Goal: Transaction & Acquisition: Purchase product/service

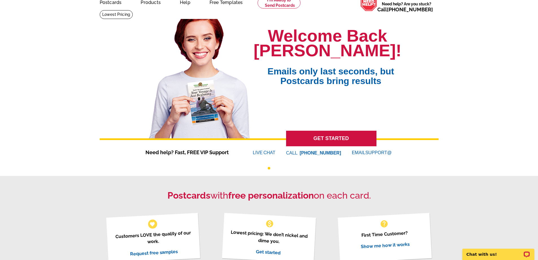
scroll to position [28, 0]
click at [330, 137] on link "GET STARTED" at bounding box center [331, 138] width 90 height 16
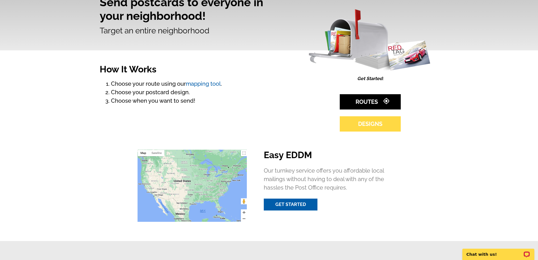
scroll to position [56, 0]
click at [365, 122] on link "DESIGNS" at bounding box center [370, 123] width 61 height 15
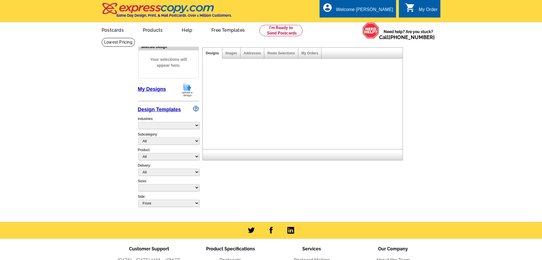
select select "4"
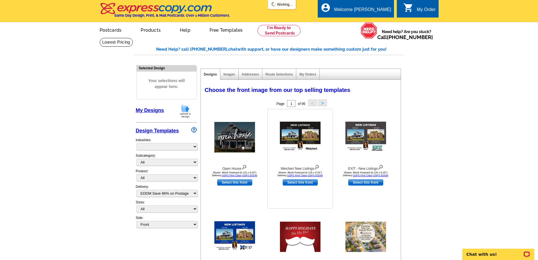
select select "971"
click at [229, 77] on div "Images" at bounding box center [229, 74] width 18 height 11
click at [229, 75] on link "Images" at bounding box center [229, 74] width 12 height 4
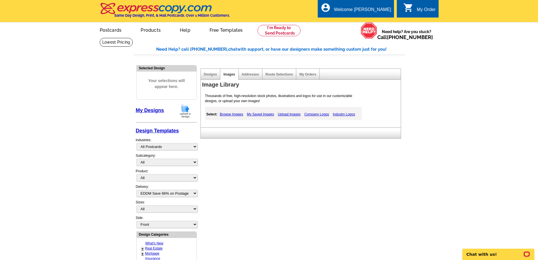
click at [285, 116] on link "Upload Images" at bounding box center [289, 114] width 26 height 7
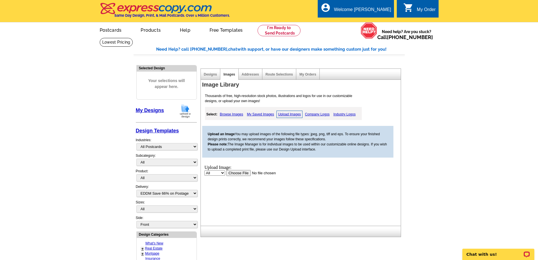
click at [242, 172] on input "file" at bounding box center [261, 172] width 71 height 6
click at [291, 116] on link "Upload Images" at bounding box center [289, 113] width 26 height 7
click at [245, 173] on input "file" at bounding box center [261, 172] width 71 height 6
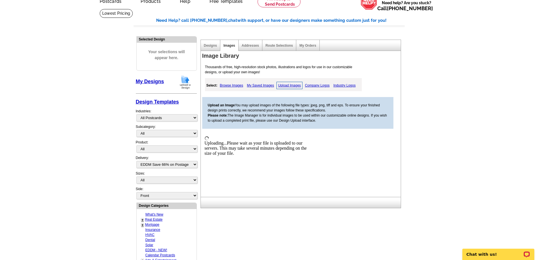
scroll to position [29, 0]
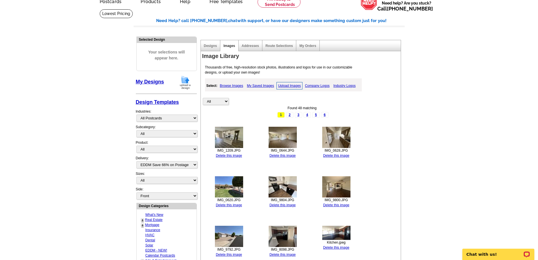
click at [283, 86] on link "Upload Images" at bounding box center [289, 85] width 26 height 7
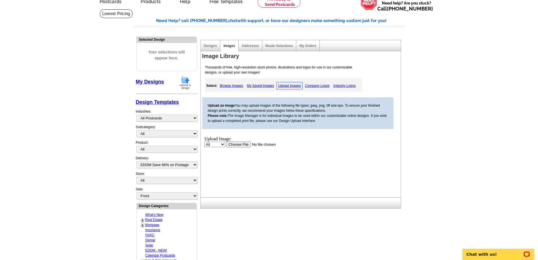
scroll to position [0, 0]
click at [245, 144] on input "file" at bounding box center [261, 144] width 71 height 6
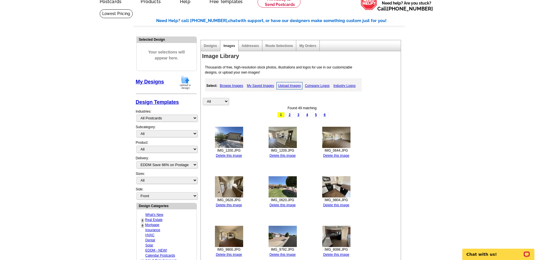
click at [284, 85] on link "Upload Images" at bounding box center [289, 85] width 26 height 7
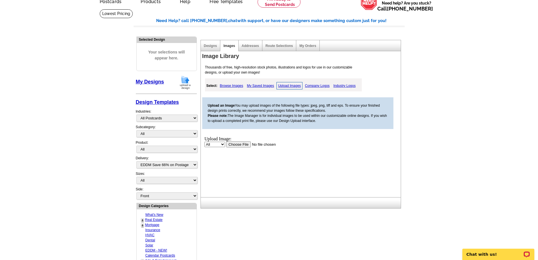
click at [241, 144] on input "file" at bounding box center [261, 144] width 71 height 6
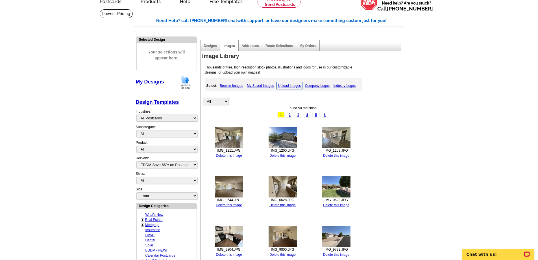
click at [282, 86] on link "Upload Images" at bounding box center [289, 85] width 26 height 7
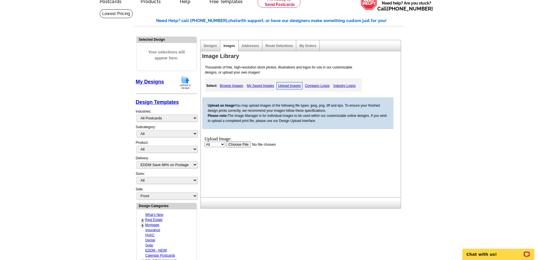
click at [234, 142] on input "file" at bounding box center [261, 144] width 71 height 6
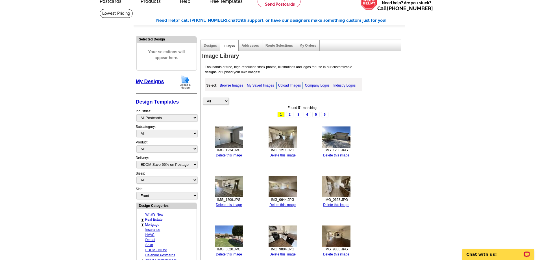
click at [184, 83] on img at bounding box center [185, 82] width 15 height 14
click at [152, 83] on link "My Designs" at bounding box center [150, 82] width 28 height 6
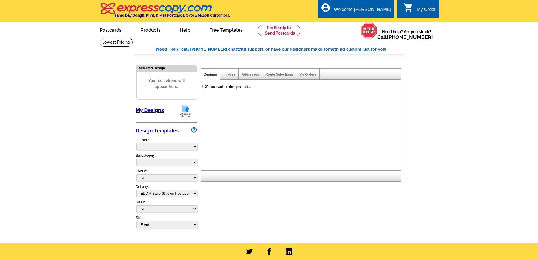
select select
select select "4"
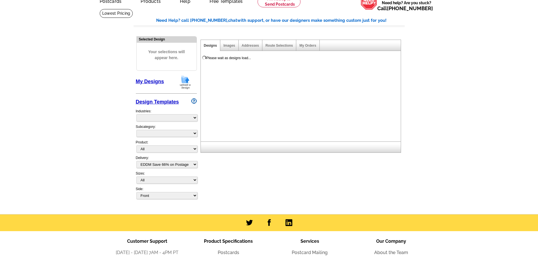
select select "971"
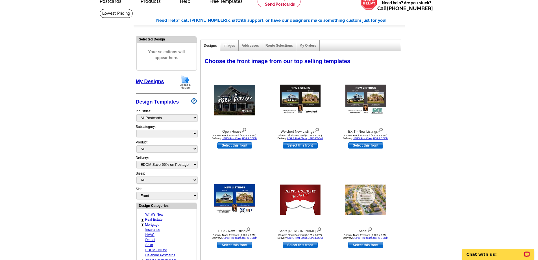
scroll to position [0, 0]
click at [147, 82] on link "My Designs" at bounding box center [150, 82] width 28 height 6
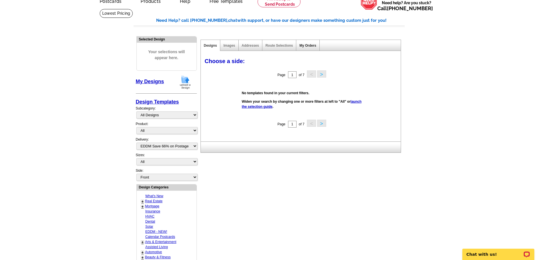
click at [307, 47] on link "My Orders" at bounding box center [307, 45] width 17 height 4
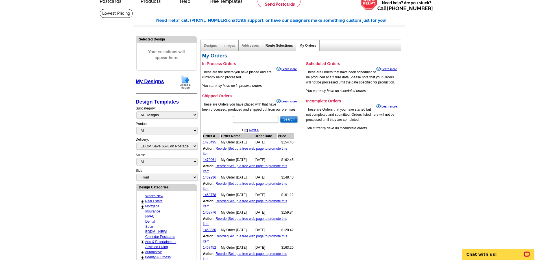
click at [275, 47] on link "Route Selections" at bounding box center [278, 45] width 27 height 4
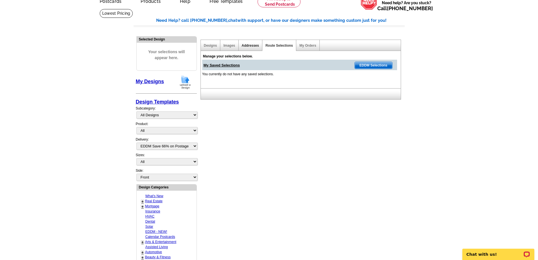
click at [253, 47] on link "Addresses" at bounding box center [250, 45] width 17 height 4
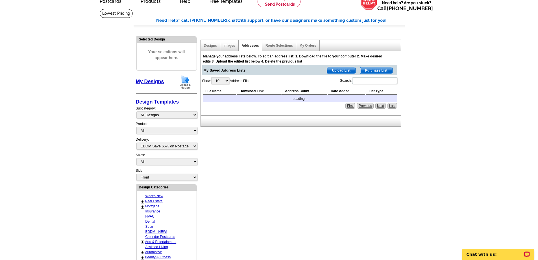
click at [230, 49] on div "Images" at bounding box center [229, 45] width 18 height 11
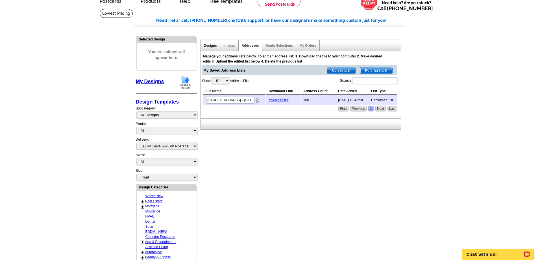
click at [208, 47] on link "Designs" at bounding box center [210, 45] width 13 height 4
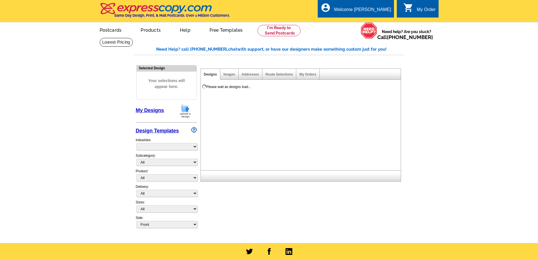
select select "785"
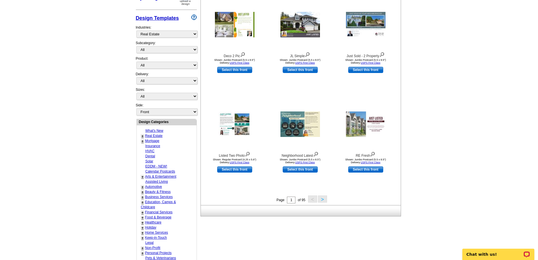
scroll to position [113, 0]
click at [323, 199] on button ">" at bounding box center [322, 198] width 9 height 7
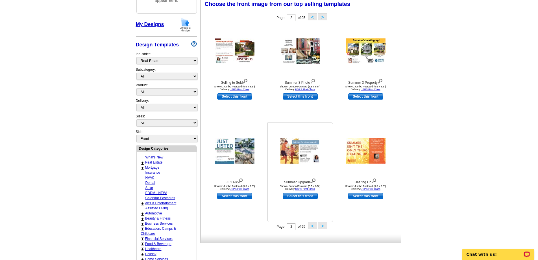
scroll to position [84, 0]
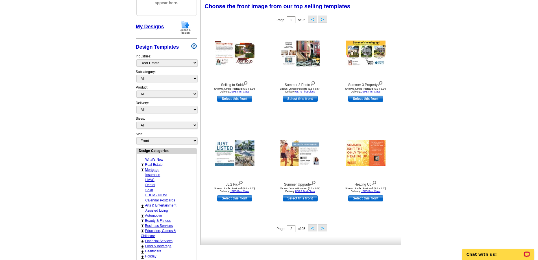
click at [310, 226] on button "<" at bounding box center [312, 227] width 9 height 7
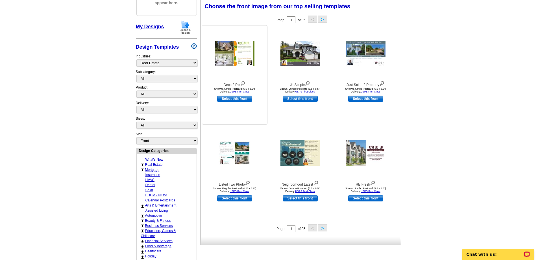
click at [234, 100] on link "Select this front" at bounding box center [234, 98] width 35 height 6
select select "2"
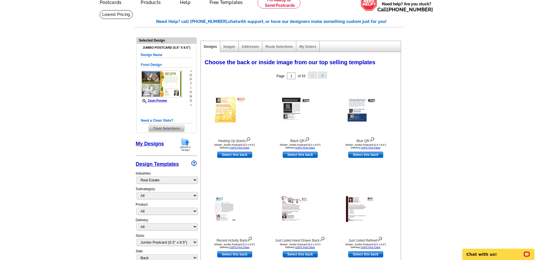
scroll to position [28, 0]
click at [294, 155] on link "Select this back" at bounding box center [300, 154] width 35 height 6
select select "front"
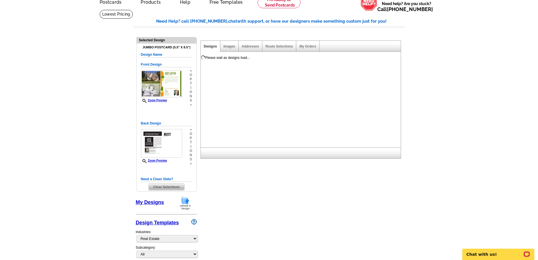
scroll to position [0, 0]
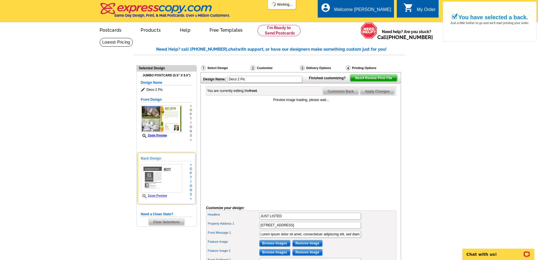
click at [161, 193] on div "Zoom Preview" at bounding box center [161, 181] width 41 height 34
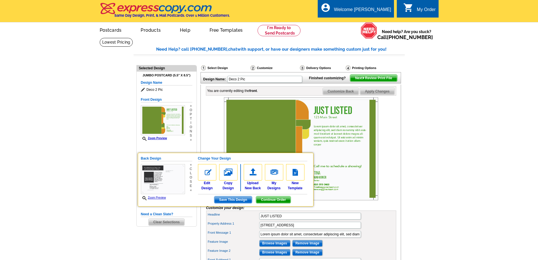
click at [171, 223] on span "Clear Selections" at bounding box center [167, 221] width 36 height 7
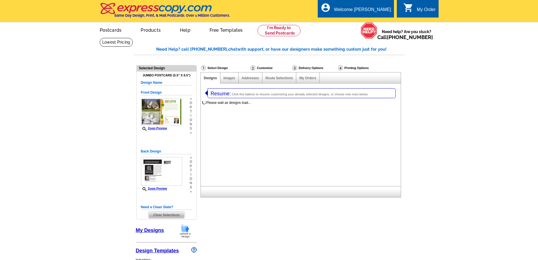
select select "1"
select select "2"
select select "785"
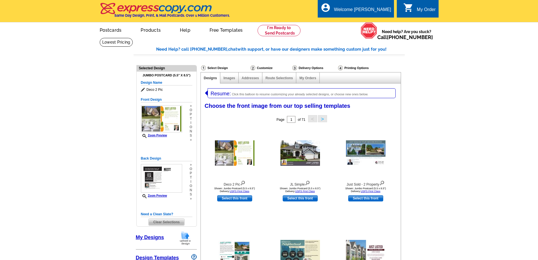
click at [165, 221] on span "Clear Selections" at bounding box center [167, 221] width 36 height 7
click at [166, 199] on div "Back Design Zoom Preview » o p t i o n s »" at bounding box center [166, 178] width 51 height 45
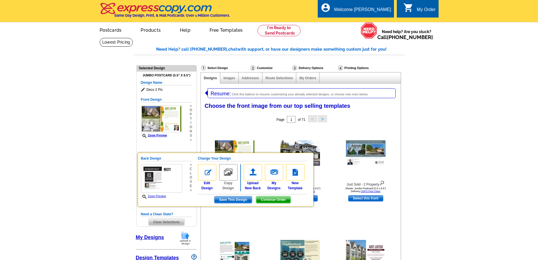
click at [167, 223] on span "Clear Selections" at bounding box center [167, 221] width 36 height 7
click at [295, 171] on img at bounding box center [295, 172] width 18 height 16
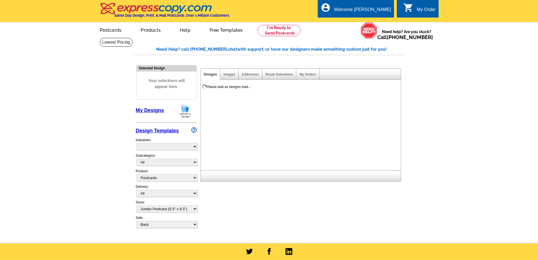
select select "1"
select select "2"
select select "back"
select select "785"
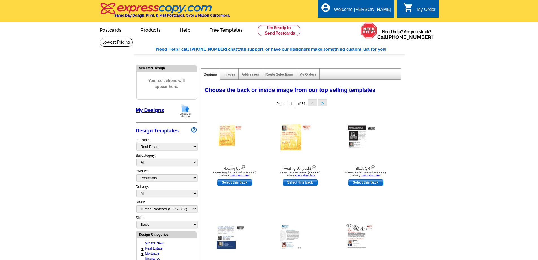
click at [145, 109] on link "My Designs" at bounding box center [150, 110] width 28 height 6
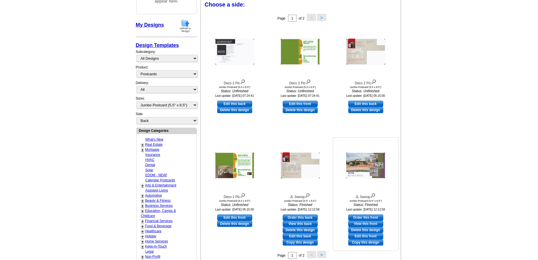
scroll to position [85, 0]
click at [363, 103] on link "Edit this back" at bounding box center [365, 104] width 35 height 6
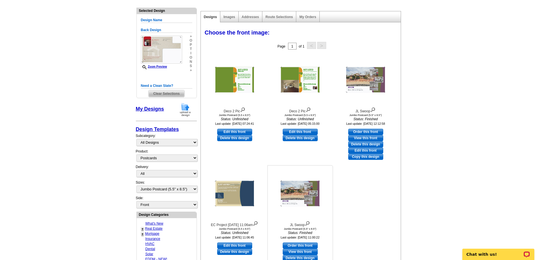
scroll to position [57, 0]
click at [299, 132] on link "Edit this front" at bounding box center [300, 132] width 35 height 6
select select "back"
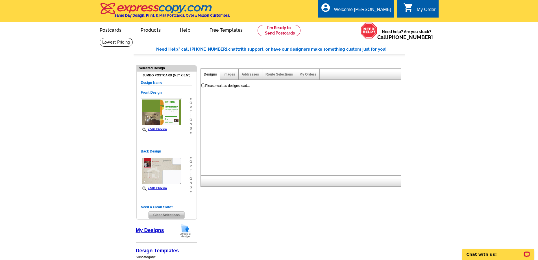
scroll to position [0, 0]
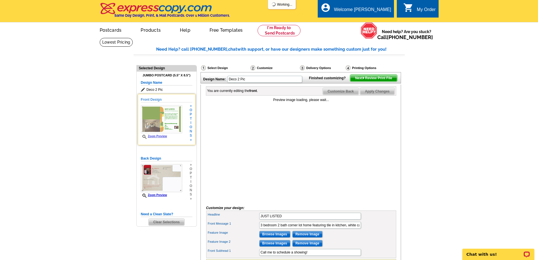
click at [168, 123] on img at bounding box center [161, 119] width 41 height 28
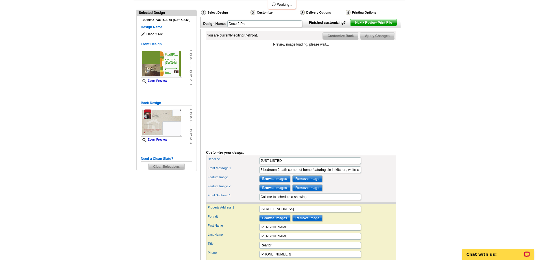
scroll to position [56, 0]
click at [311, 181] on input "Remove Image" at bounding box center [307, 178] width 30 height 7
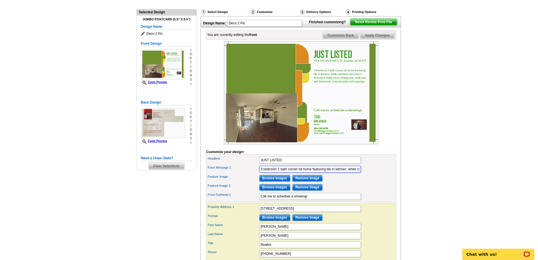
click at [265, 172] on input "3 bedroom 2 bath corner lot home featuring tile in kitchen, white cabinets and …" at bounding box center [310, 169] width 102 height 7
paste input "3bedroom 2 bath home with vinyl wood like flooring in entryway, dining area, ki…"
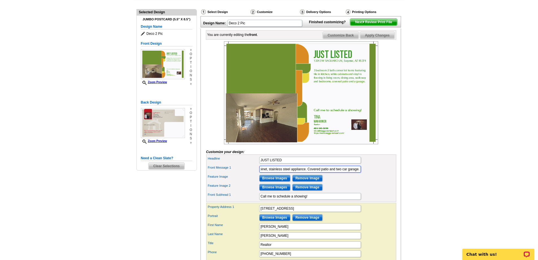
type input "3bedroom 2 bath home with vinyl wood like flooring in entryway, dining area, ki…"
click at [312, 190] on input "Remove Image" at bounding box center [307, 187] width 30 height 7
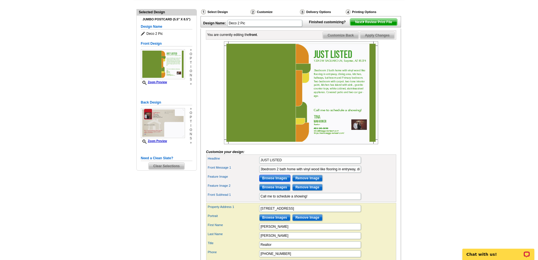
click at [280, 181] on input "Browse Images" at bounding box center [274, 178] width 31 height 7
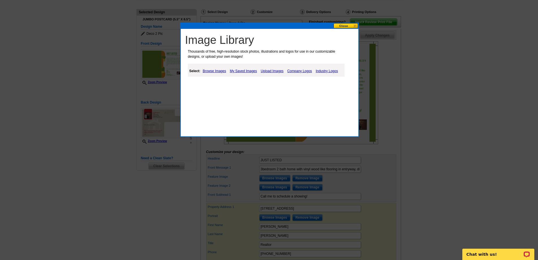
click at [241, 71] on link "My Saved Images" at bounding box center [243, 70] width 30 height 7
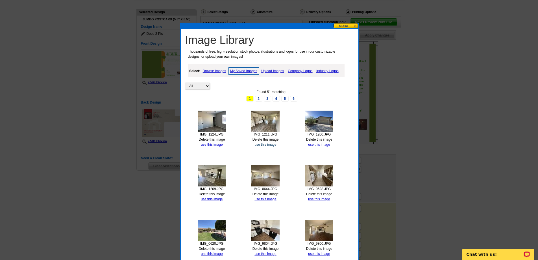
click at [260, 143] on link "use this image" at bounding box center [265, 144] width 22 height 4
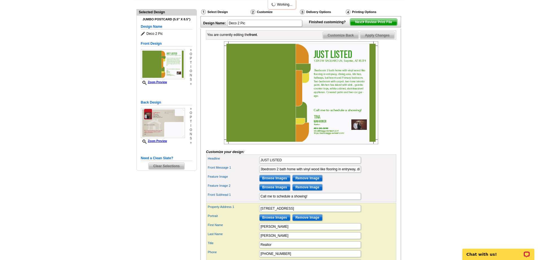
scroll to position [56, 0]
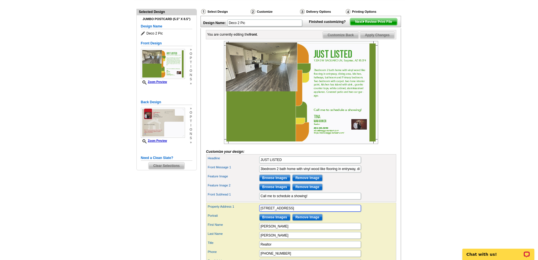
click at [293, 211] on input "13243 W SAGUARO LN, Surprise, AZ 85374" at bounding box center [310, 207] width 102 height 7
paste input "1513 W ARRON DR, Youngtown, AZ 85363"
type input "11513 W ARRON DR, Youngtown, AZ 85363"
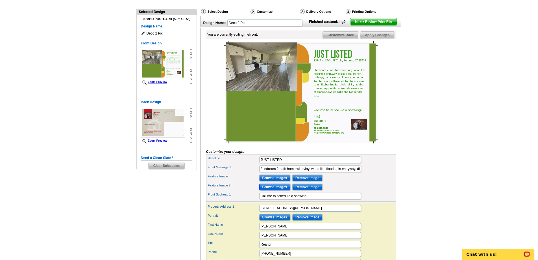
click at [268, 190] on input "Browse Images" at bounding box center [274, 186] width 31 height 7
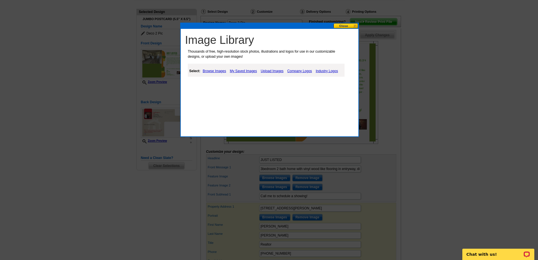
click at [248, 69] on link "My Saved Images" at bounding box center [243, 70] width 30 height 7
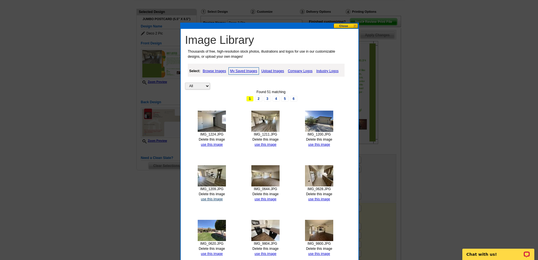
click at [214, 198] on link "use this image" at bounding box center [212, 199] width 22 height 4
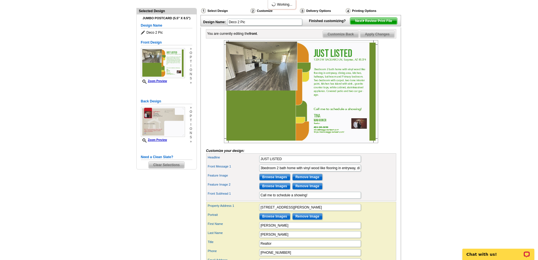
scroll to position [57, 0]
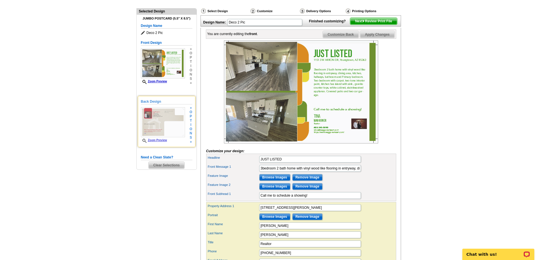
click at [166, 124] on img at bounding box center [163, 122] width 44 height 30
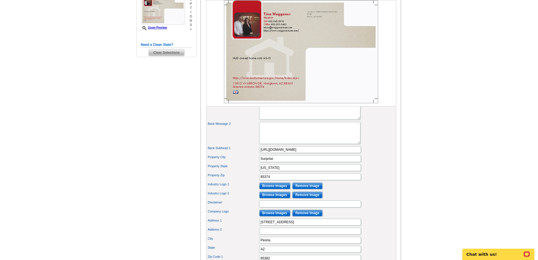
scroll to position [169, 0]
click at [273, 189] on input "Browse Images" at bounding box center [274, 185] width 31 height 7
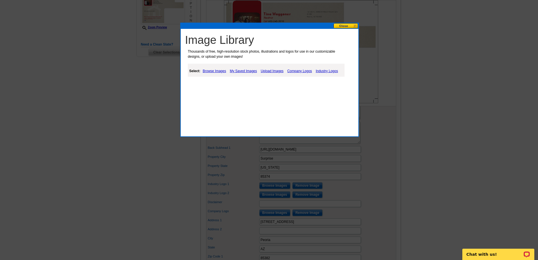
click at [252, 70] on link "My Saved Images" at bounding box center [243, 70] width 30 height 7
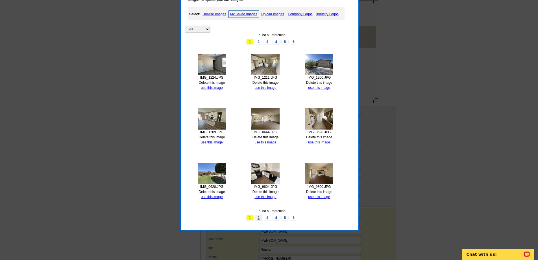
scroll to position [226, 0]
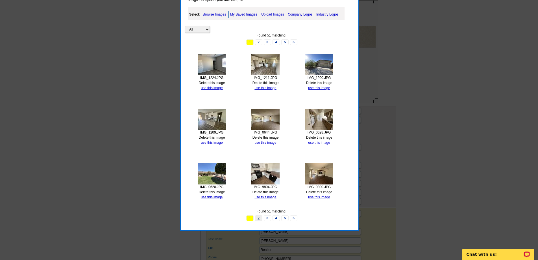
click at [260, 218] on link "2" at bounding box center [258, 218] width 7 height 6
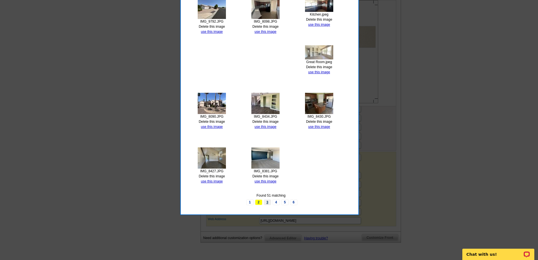
scroll to position [282, 0]
click at [266, 202] on link "3" at bounding box center [267, 202] width 7 height 6
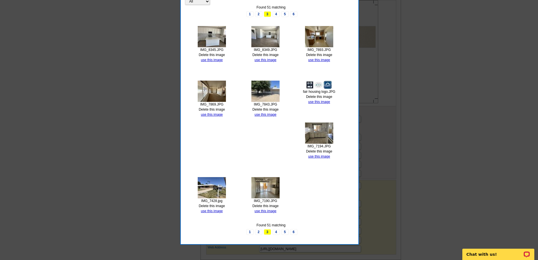
scroll to position [254, 0]
click at [276, 231] on link "4" at bounding box center [276, 231] width 7 height 6
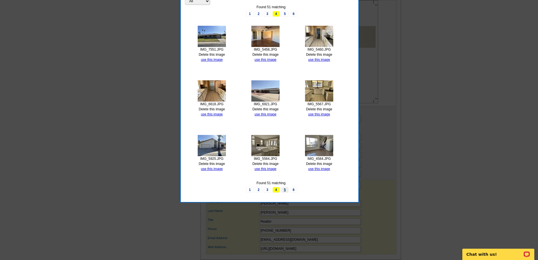
click at [285, 192] on link "5" at bounding box center [284, 190] width 7 height 6
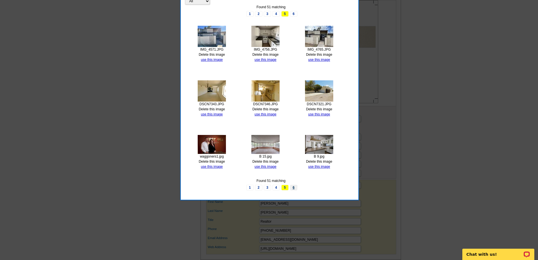
click at [296, 186] on link "6" at bounding box center [293, 187] width 7 height 6
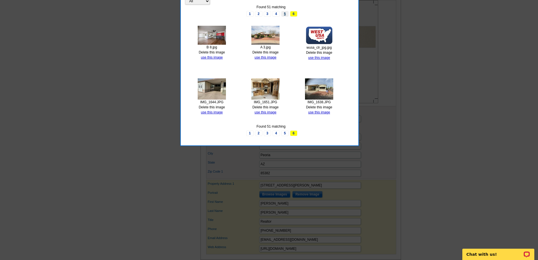
click at [284, 14] on link "5" at bounding box center [284, 14] width 7 height 6
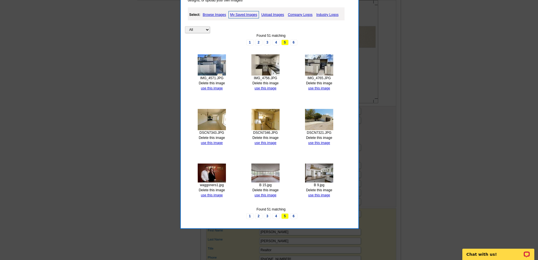
scroll to position [226, 0]
click at [276, 42] on link "4" at bounding box center [276, 42] width 7 height 6
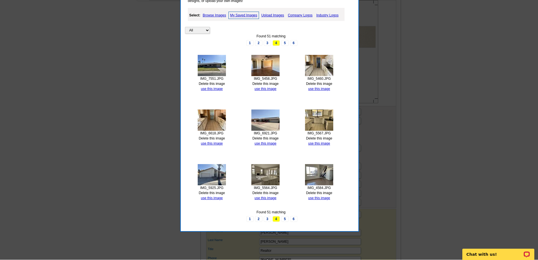
scroll to position [226, 0]
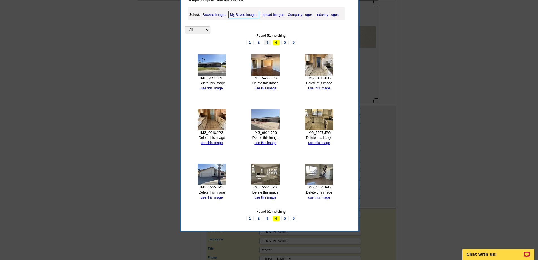
click at [267, 42] on link "3" at bounding box center [267, 43] width 7 height 6
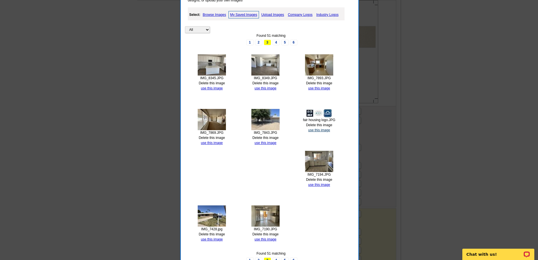
click at [320, 129] on link "use this image" at bounding box center [319, 130] width 22 height 4
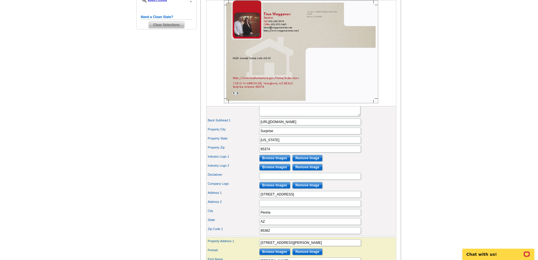
scroll to position [197, 0]
click at [276, 188] on input "Browse Images" at bounding box center [274, 184] width 31 height 7
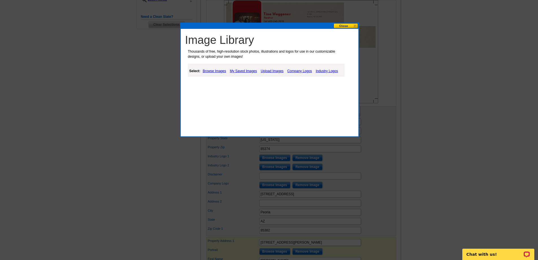
click at [246, 71] on link "My Saved Images" at bounding box center [243, 70] width 30 height 7
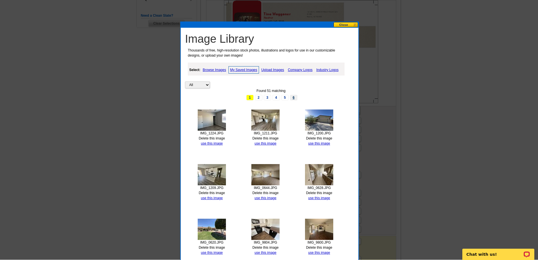
scroll to position [198, 0]
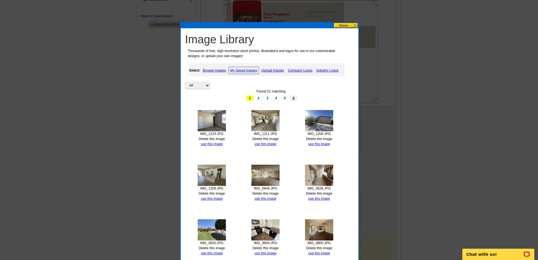
click at [294, 98] on link "6" at bounding box center [293, 98] width 7 height 6
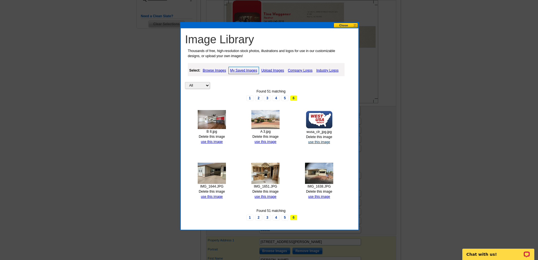
click at [321, 141] on link "use this image" at bounding box center [319, 142] width 22 height 4
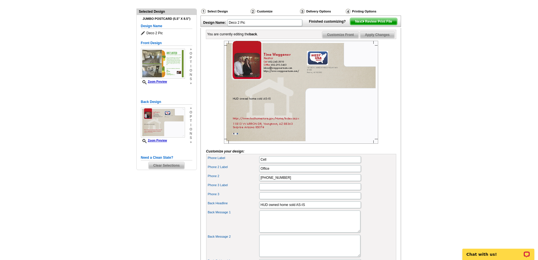
scroll to position [56, 0]
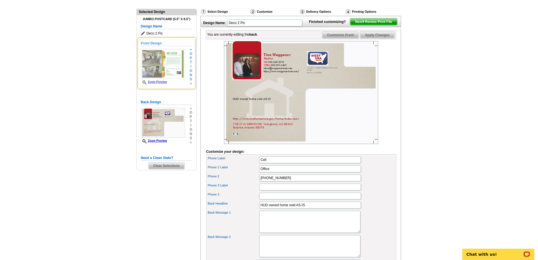
click at [163, 62] on img at bounding box center [163, 64] width 44 height 30
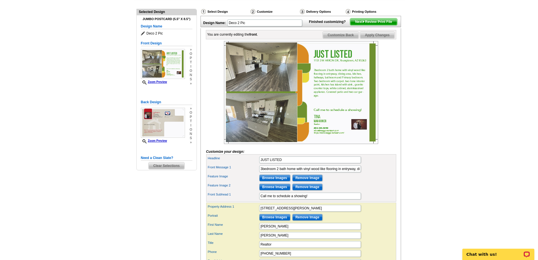
click at [376, 38] on span "Apply Changes" at bounding box center [377, 35] width 34 height 7
click at [362, 23] on img at bounding box center [363, 21] width 3 height 3
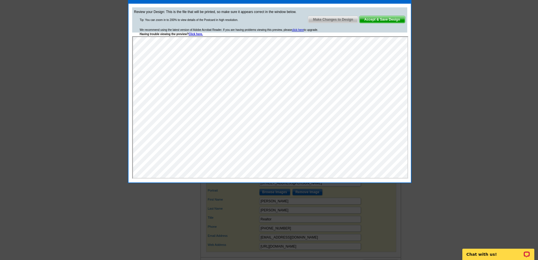
scroll to position [81, 0]
click at [383, 21] on span "Accept & Save Design" at bounding box center [382, 19] width 45 height 7
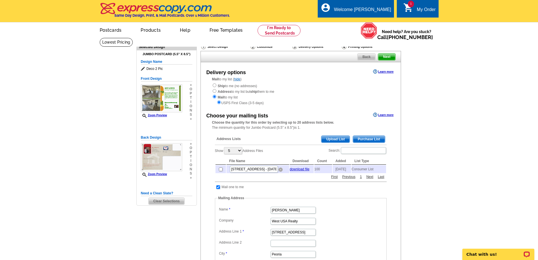
click at [279, 171] on img at bounding box center [280, 169] width 4 height 4
click at [367, 138] on span "Purchase List" at bounding box center [369, 139] width 32 height 7
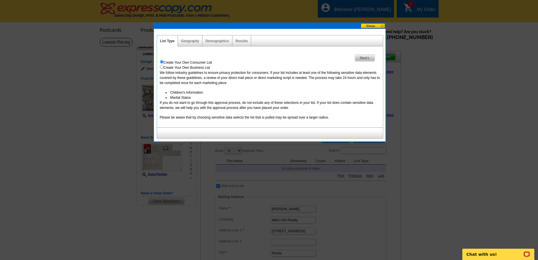
click at [363, 56] on span "Next" at bounding box center [364, 58] width 19 height 7
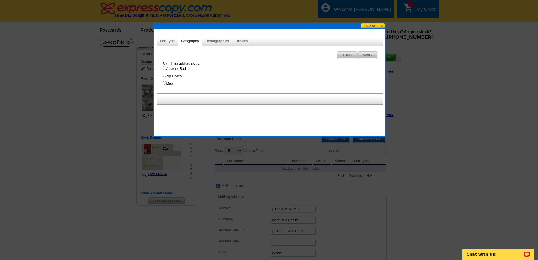
click at [165, 67] on input "Address Radius" at bounding box center [165, 68] width 4 height 4
radio input "true"
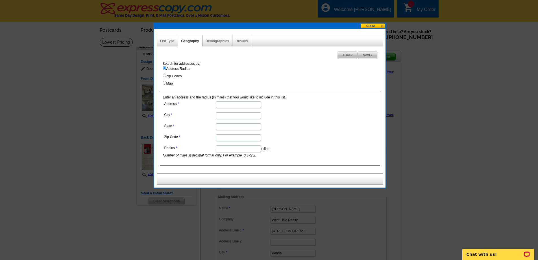
click at [239, 105] on input "Address" at bounding box center [238, 104] width 45 height 7
paste input "11513 W ARRON DR, Youngtown, AZ 85363"
drag, startPoint x: 257, startPoint y: 103, endPoint x: 249, endPoint y: 104, distance: 8.3
click at [249, 104] on input "11513 W ARRON DR, Youngtown, AZ 85363" at bounding box center [238, 104] width 45 height 7
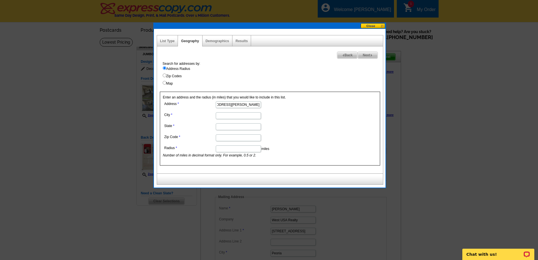
type input "11513 W ARRON DR, Youngtown, AZ"
type input "85363"
drag, startPoint x: 251, startPoint y: 104, endPoint x: 255, endPoint y: 104, distance: 4.5
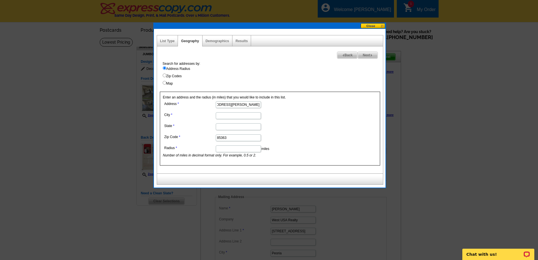
click at [258, 104] on input "11513 W ARRON DR, Youngtown, AZ" at bounding box center [238, 104] width 45 height 7
type input "11513 W ARRON DR,"
click at [235, 113] on input "Youngtown, AZ" at bounding box center [238, 115] width 45 height 7
drag, startPoint x: 234, startPoint y: 116, endPoint x: 240, endPoint y: 117, distance: 6.2
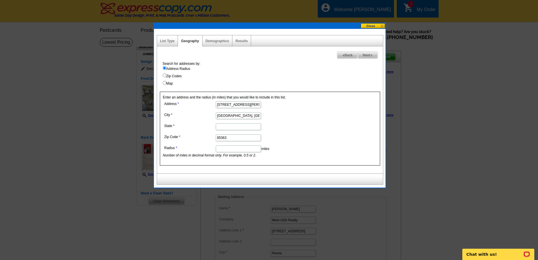
click at [240, 117] on input "Youngtown, AZ" at bounding box center [238, 115] width 45 height 7
type input "Youngtown"
drag, startPoint x: 219, startPoint y: 126, endPoint x: 226, endPoint y: 144, distance: 19.0
click at [219, 126] on input ", AZ" at bounding box center [238, 126] width 45 height 7
type input "AZ"
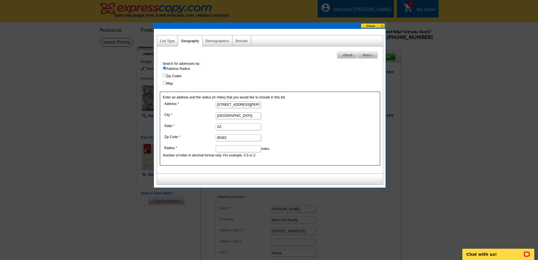
click at [254, 106] on input "11513 W ARRON DR," at bounding box center [238, 104] width 45 height 7
type input "11513 W ARRON DR"
click at [252, 148] on input "Radius" at bounding box center [238, 148] width 45 height 7
type input ".15"
click at [363, 55] on span "Next" at bounding box center [367, 55] width 19 height 7
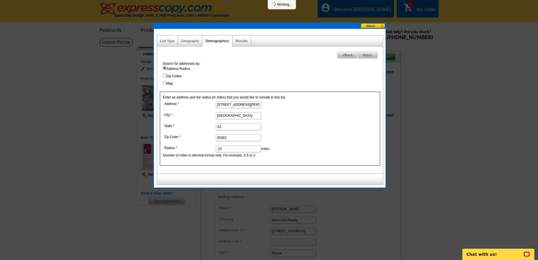
select select
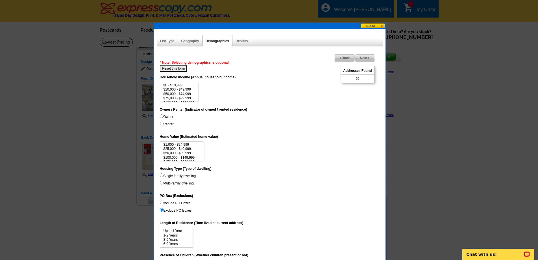
click at [345, 56] on span "Back" at bounding box center [344, 58] width 20 height 7
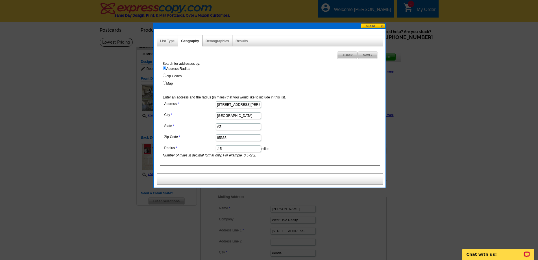
click at [235, 150] on input ".15" at bounding box center [238, 148] width 45 height 7
type input ".17"
click at [369, 53] on span "Next" at bounding box center [367, 55] width 19 height 7
select select
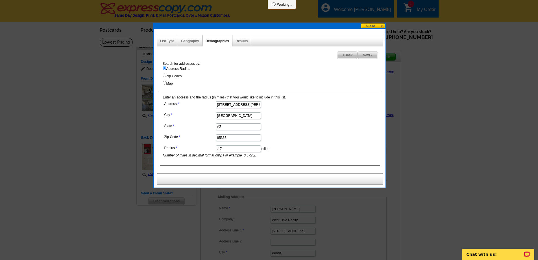
select select
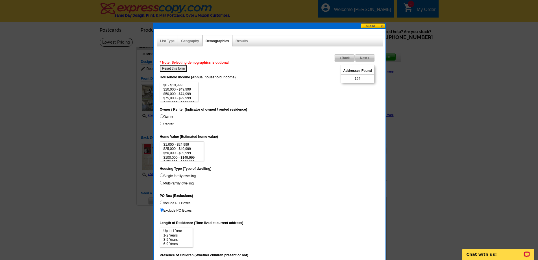
click at [344, 60] on span "Back" at bounding box center [344, 58] width 20 height 7
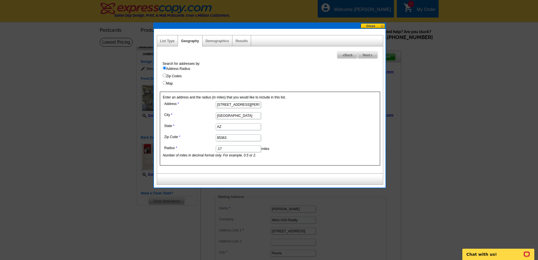
click at [239, 145] on input ".17" at bounding box center [238, 148] width 45 height 7
type input ".16"
click at [363, 54] on span "Next" at bounding box center [367, 55] width 19 height 7
select select
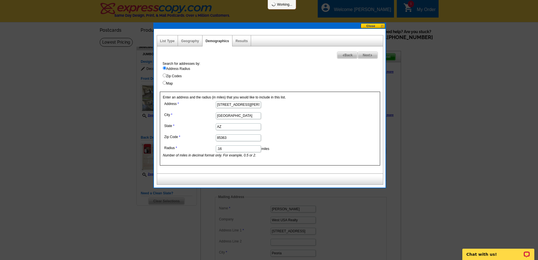
select select
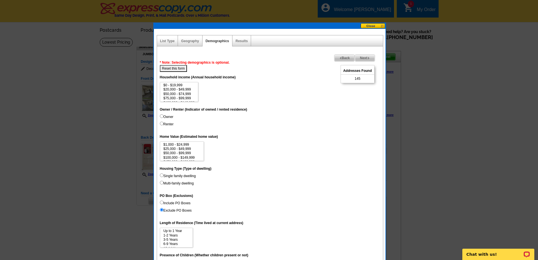
click at [362, 56] on span "Next" at bounding box center [364, 58] width 19 height 7
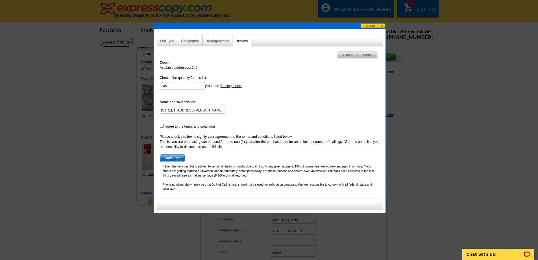
click at [347, 55] on span "Back" at bounding box center [347, 55] width 20 height 7
select select
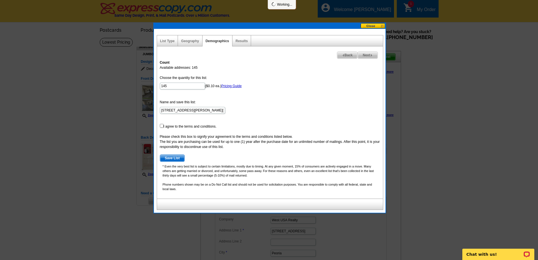
select select
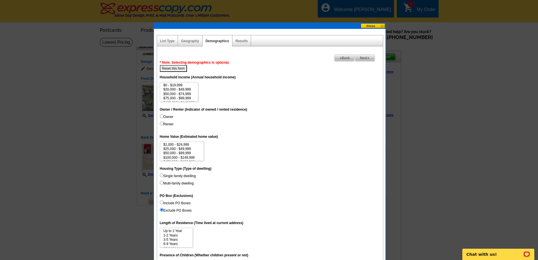
click at [346, 57] on span "Back" at bounding box center [344, 58] width 20 height 7
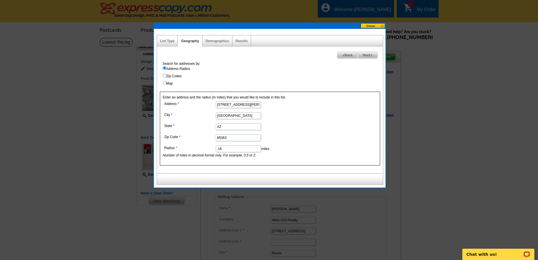
click at [229, 150] on input ".16" at bounding box center [238, 148] width 45 height 7
type input ".153"
click at [370, 55] on img at bounding box center [371, 55] width 3 height 3
select select
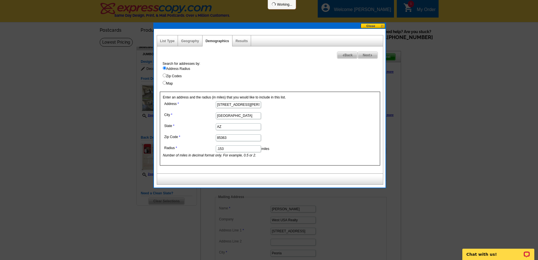
select select
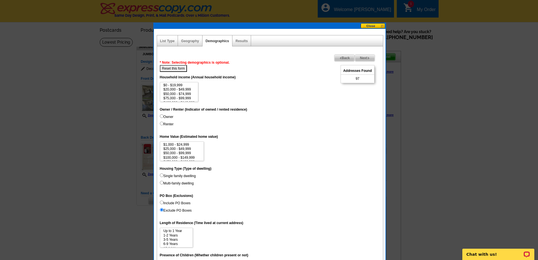
click at [344, 58] on span "Back" at bounding box center [344, 58] width 20 height 7
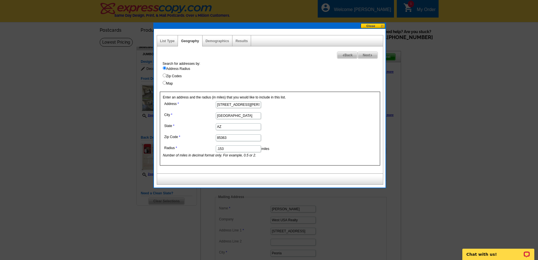
click at [230, 148] on input ".153" at bounding box center [238, 148] width 45 height 7
type input ".155"
click at [363, 54] on span "Next" at bounding box center [367, 55] width 19 height 7
select select
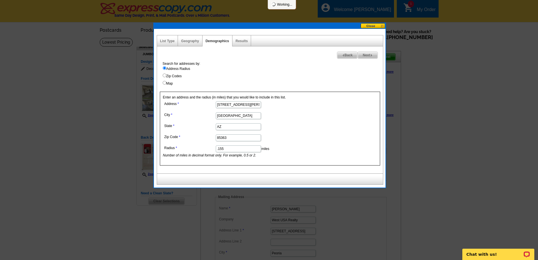
select select
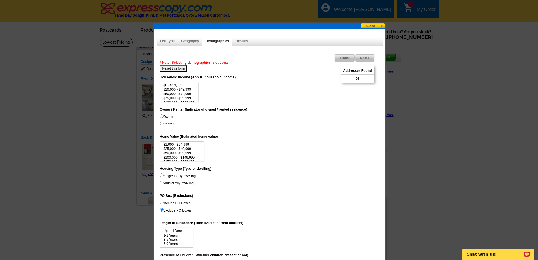
click at [346, 58] on span "Back" at bounding box center [344, 58] width 20 height 7
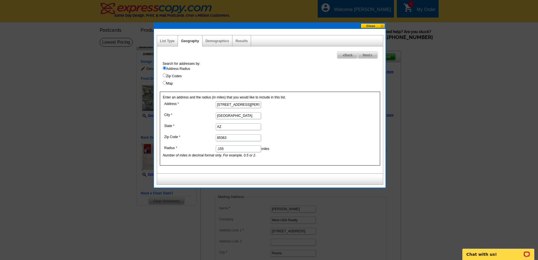
click at [238, 148] on input ".155" at bounding box center [238, 148] width 45 height 7
type input ".157"
click at [364, 56] on span "Next" at bounding box center [367, 55] width 19 height 7
select select
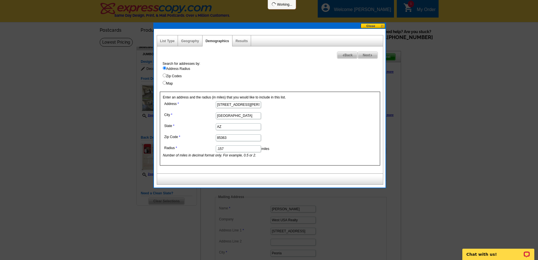
select select
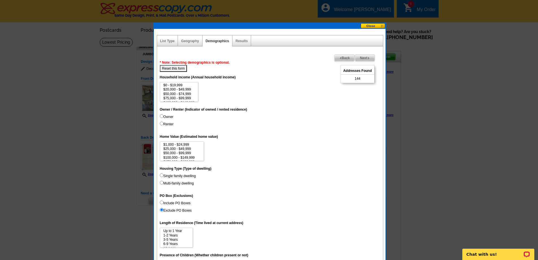
click at [360, 58] on span "Next" at bounding box center [364, 58] width 19 height 7
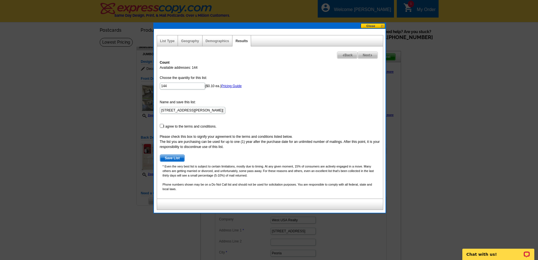
click at [341, 57] on span "Back" at bounding box center [347, 55] width 20 height 7
select select
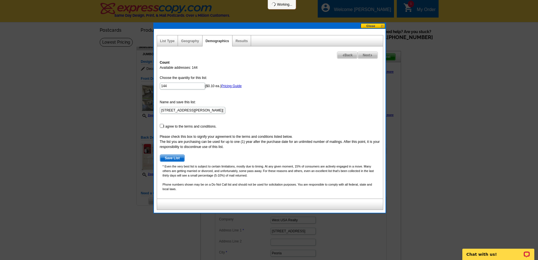
select select
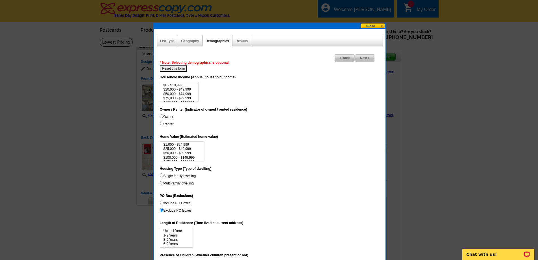
click at [341, 57] on span "Back" at bounding box center [344, 58] width 20 height 7
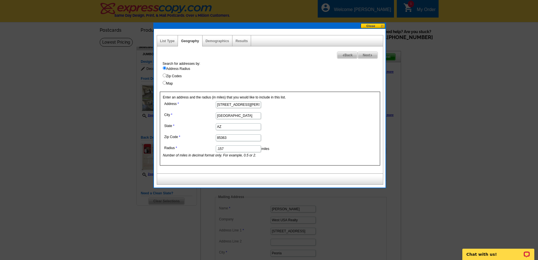
click at [250, 147] on input ".157" at bounding box center [238, 148] width 45 height 7
type input ".156"
click at [365, 54] on span "Next" at bounding box center [367, 55] width 19 height 7
select select
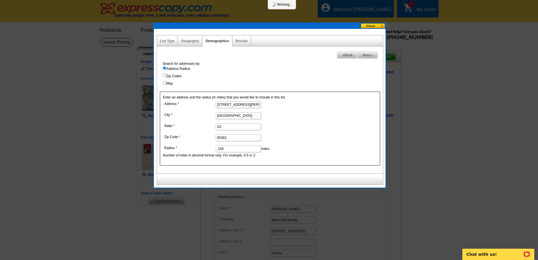
select select
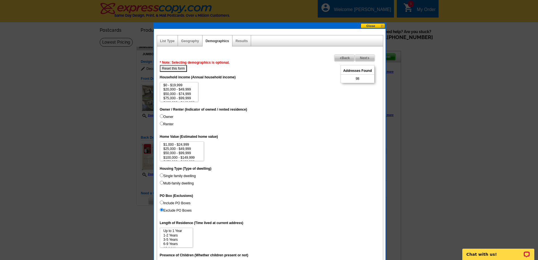
click at [339, 58] on img at bounding box center [340, 58] width 3 height 3
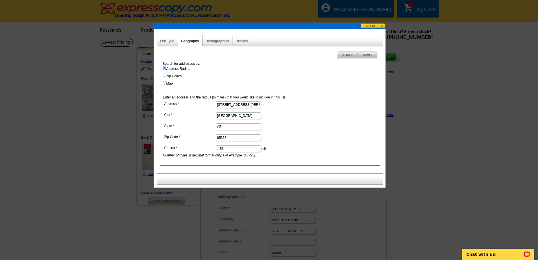
click at [241, 148] on input ".156" at bounding box center [238, 148] width 45 height 7
type input ".1565"
click at [369, 56] on span "Next" at bounding box center [367, 55] width 19 height 7
select select
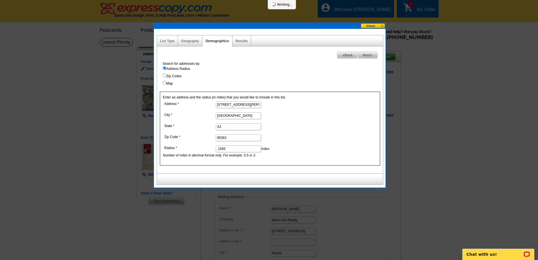
select select
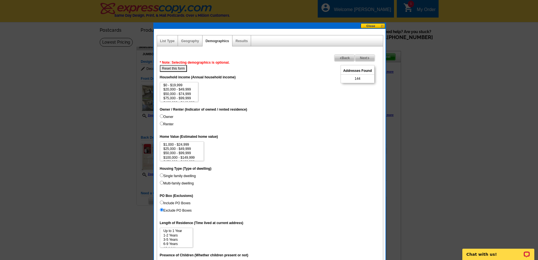
click at [345, 56] on span "Back" at bounding box center [344, 58] width 20 height 7
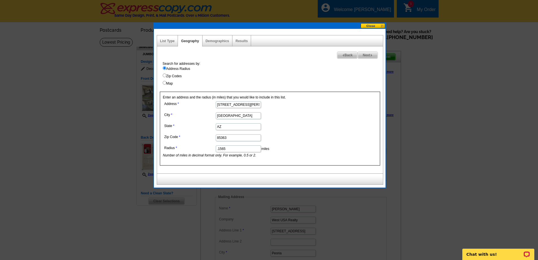
click at [233, 147] on input ".1565" at bounding box center [238, 148] width 45 height 7
type input ".1562"
click at [366, 54] on span "Next" at bounding box center [367, 55] width 19 height 7
select select
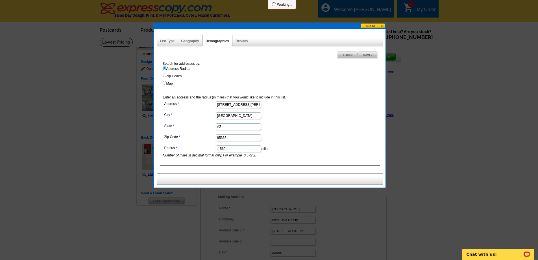
select select
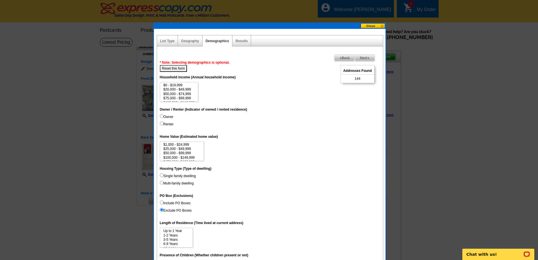
click at [364, 57] on span "Next" at bounding box center [364, 58] width 19 height 7
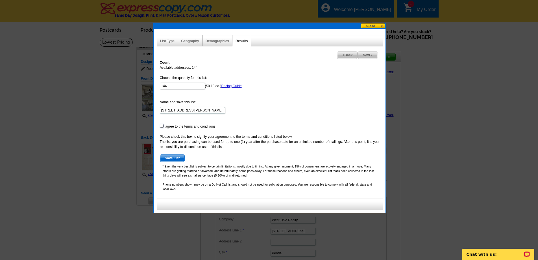
click at [162, 124] on input "checkbox" at bounding box center [162, 126] width 4 height 4
checkbox input "true"
click at [182, 157] on span "Save List" at bounding box center [172, 157] width 25 height 7
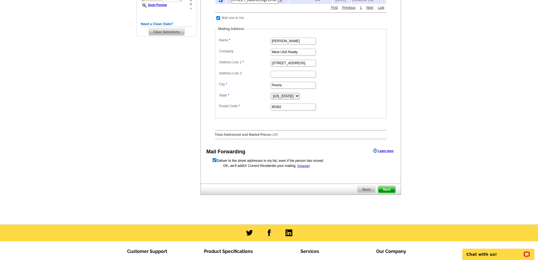
scroll to position [169, 0]
click at [384, 189] on span "Next" at bounding box center [386, 189] width 17 height 7
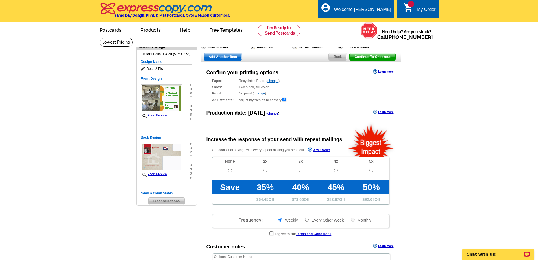
radio input "false"
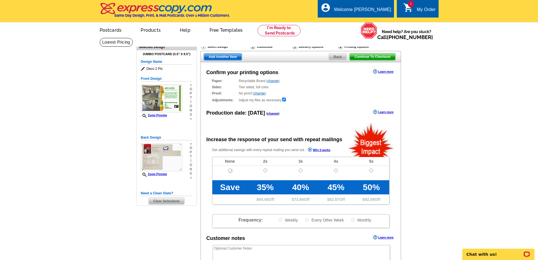
click at [230, 169] on input "radio" at bounding box center [230, 170] width 4 height 4
radio input "true"
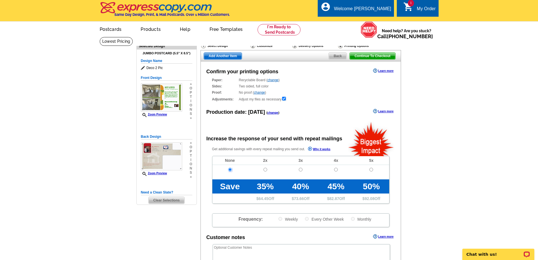
scroll to position [0, 0]
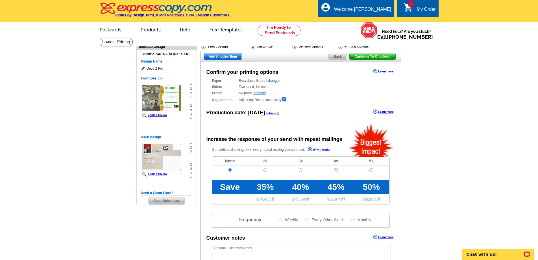
click at [274, 82] on link "change" at bounding box center [272, 81] width 11 height 4
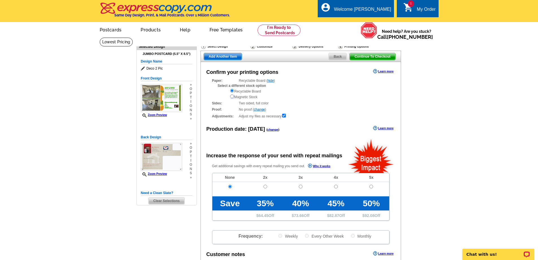
click at [231, 97] on input "radio" at bounding box center [232, 96] width 4 height 4
radio input "true"
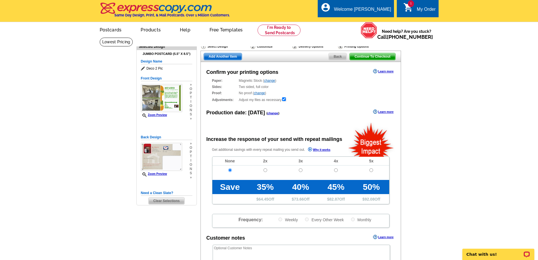
click at [273, 81] on link "change" at bounding box center [269, 81] width 11 height 4
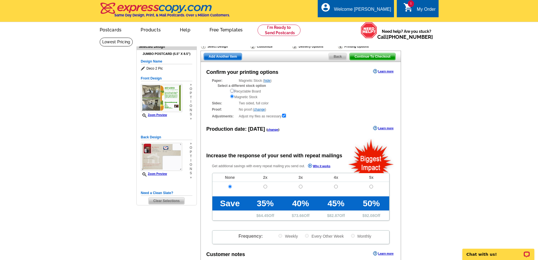
click at [231, 90] on input "radio" at bounding box center [232, 91] width 4 height 4
radio input "true"
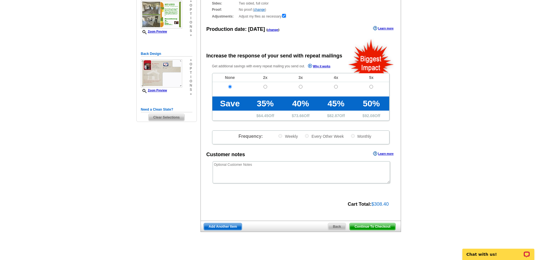
scroll to position [85, 0]
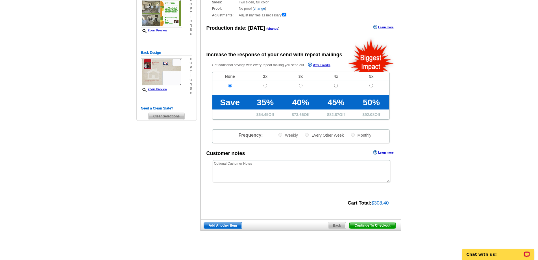
click at [377, 227] on span "Continue To Checkout" at bounding box center [372, 225] width 45 height 7
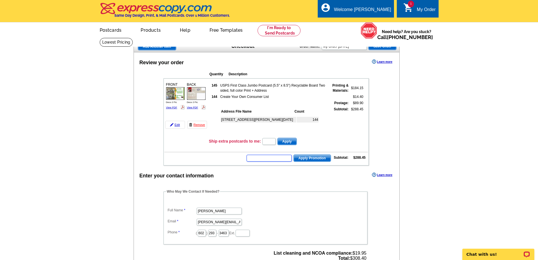
click at [271, 157] on input "text" at bounding box center [269, 157] width 45 height 7
paste input "E3025"
type input "E3025"
click at [309, 159] on span "Apply Promotion" at bounding box center [312, 157] width 37 height 7
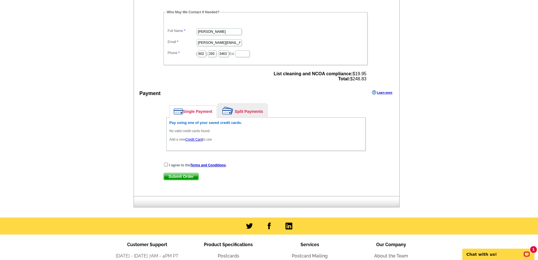
scroll to position [197, 0]
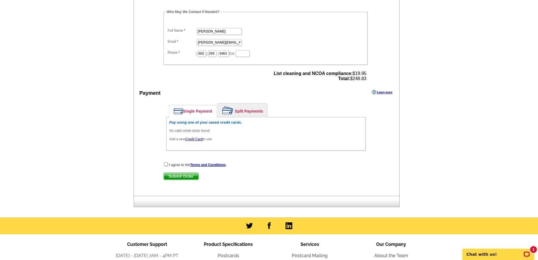
click at [166, 164] on input "checkbox" at bounding box center [166, 164] width 4 height 4
checkbox input "true"
click at [200, 140] on link "Credit Card" at bounding box center [193, 139] width 17 height 4
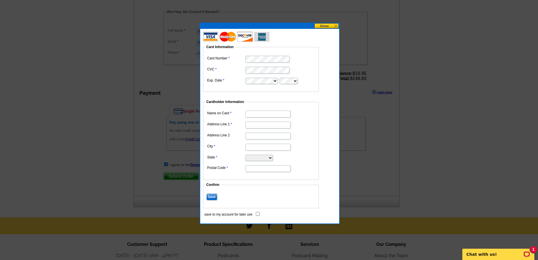
click at [265, 114] on input "Name on Card" at bounding box center [267, 113] width 45 height 7
type input "[PERSON_NAME]"
click at [266, 125] on input "Address Line 1" at bounding box center [267, 124] width 45 height 7
type input "[STREET_ADDRESS]"
type input "[GEOGRAPHIC_DATA]"
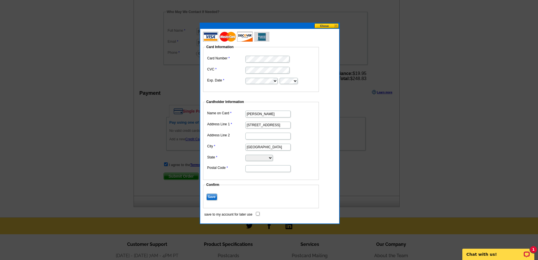
select select "AZ"
type input "85304"
click at [211, 197] on input "Save" at bounding box center [211, 196] width 11 height 7
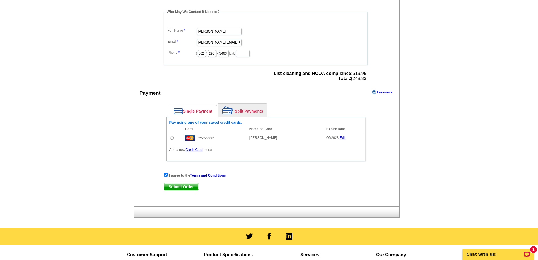
click at [171, 138] on input "radio" at bounding box center [172, 138] width 4 height 4
radio input "true"
click at [186, 186] on span "Submit Order" at bounding box center [181, 186] width 35 height 7
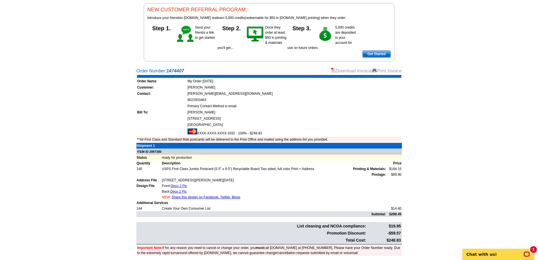
scroll to position [56, 0]
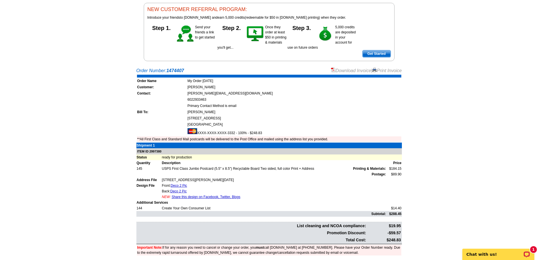
click at [352, 70] on link "Download Invoice" at bounding box center [351, 70] width 40 height 5
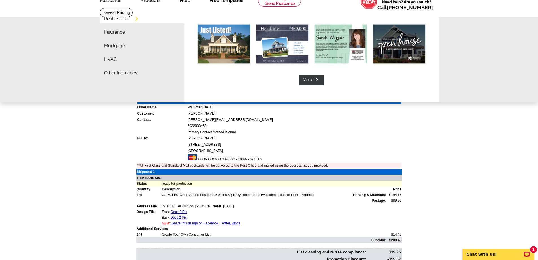
scroll to position [29, 0]
